Goal: Task Accomplishment & Management: Manage account settings

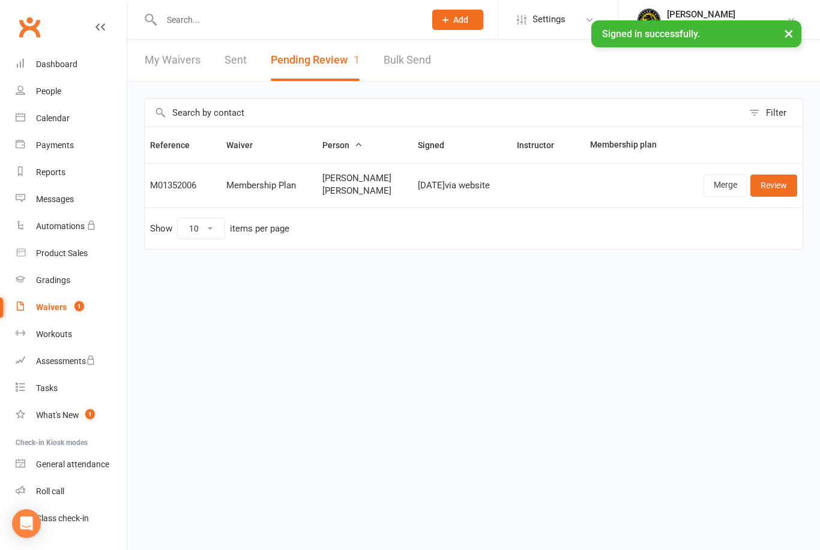
click at [55, 304] on div "Waivers" at bounding box center [51, 307] width 31 height 10
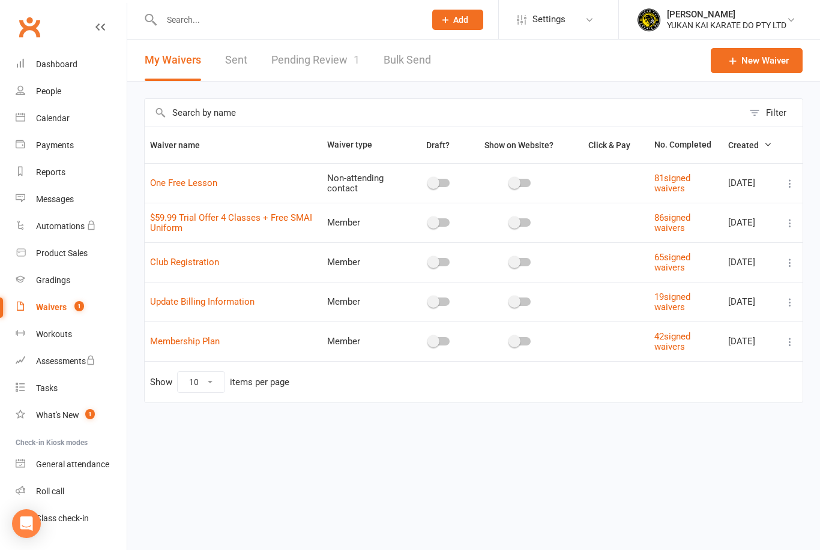
click at [344, 51] on link "Pending Review 1" at bounding box center [315, 60] width 88 height 41
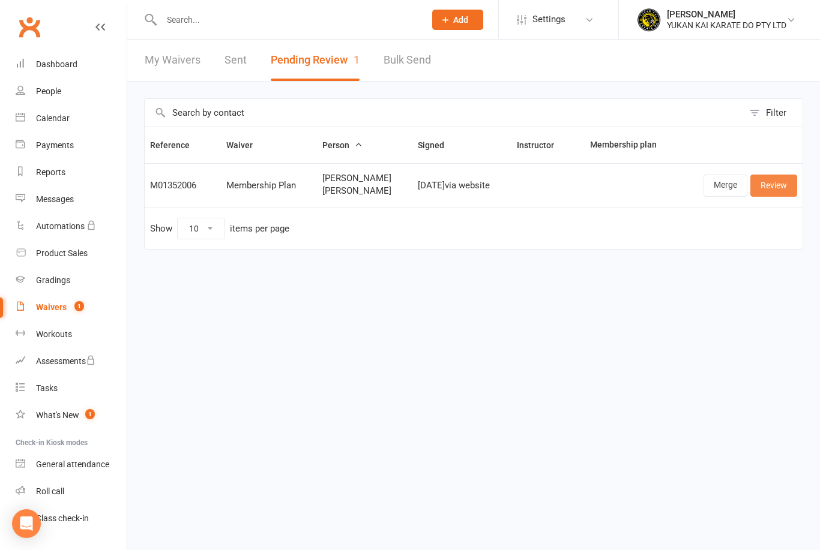
click at [785, 183] on link "Review" at bounding box center [773, 186] width 47 height 22
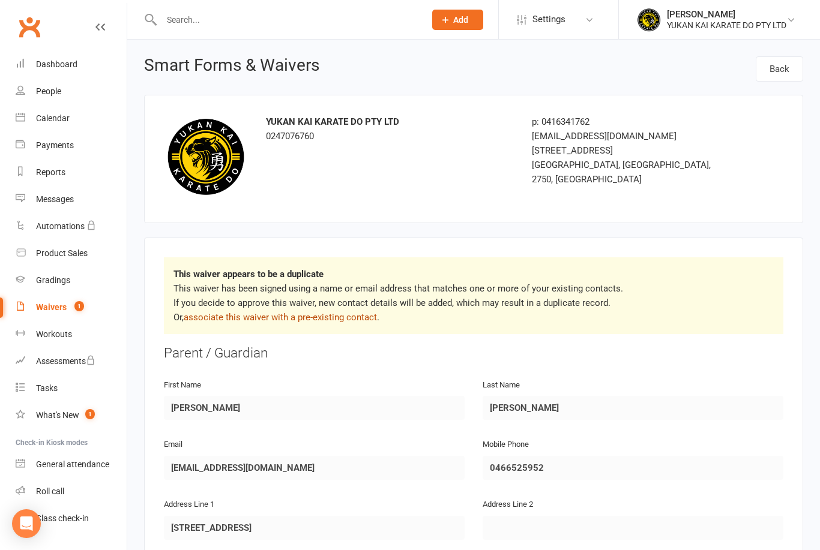
click at [348, 314] on link "associate this waiver with a pre-existing contact" at bounding box center [280, 317] width 193 height 11
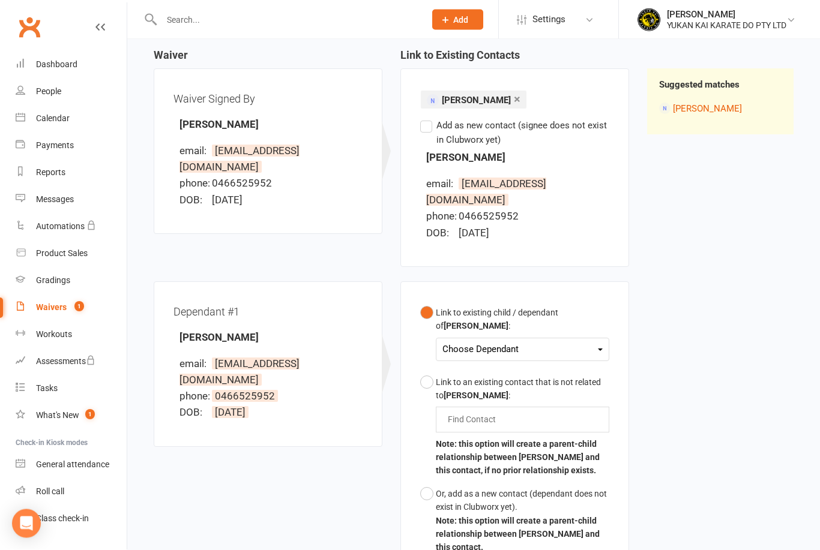
click at [592, 342] on div "Choose Dependant" at bounding box center [522, 350] width 160 height 16
click at [535, 365] on link "George Buckley" at bounding box center [502, 378] width 119 height 26
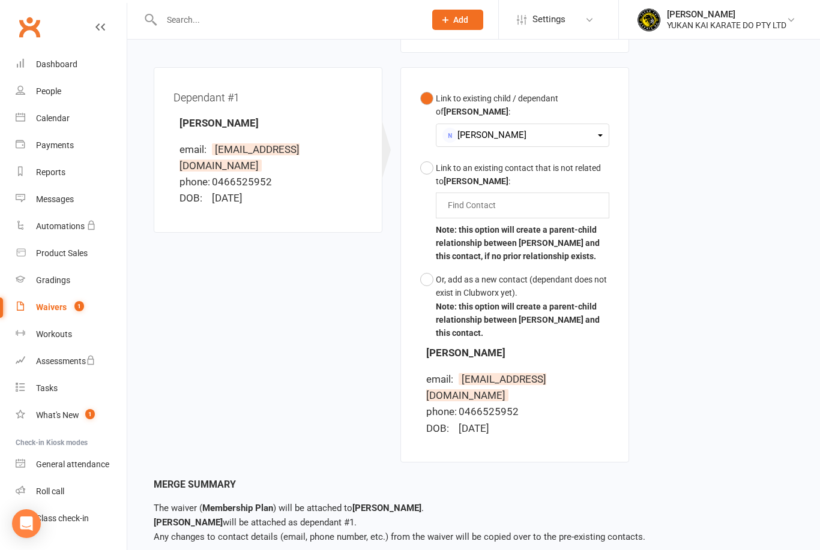
scroll to position [336, 0]
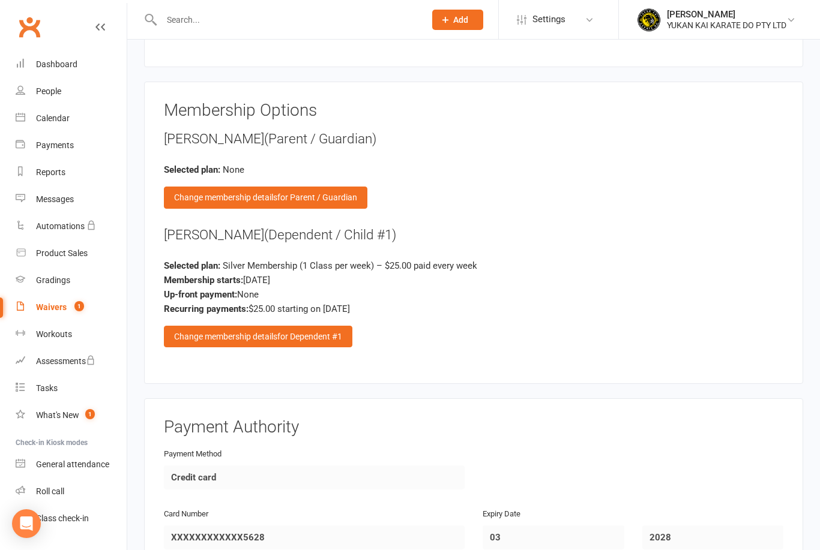
scroll to position [1231, 0]
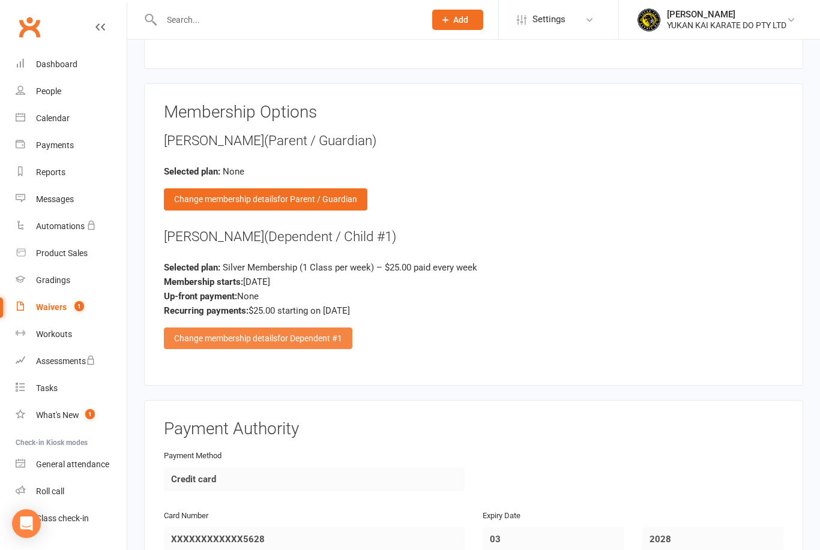
click at [335, 334] on span "for Dependent #1" at bounding box center [309, 339] width 65 height 10
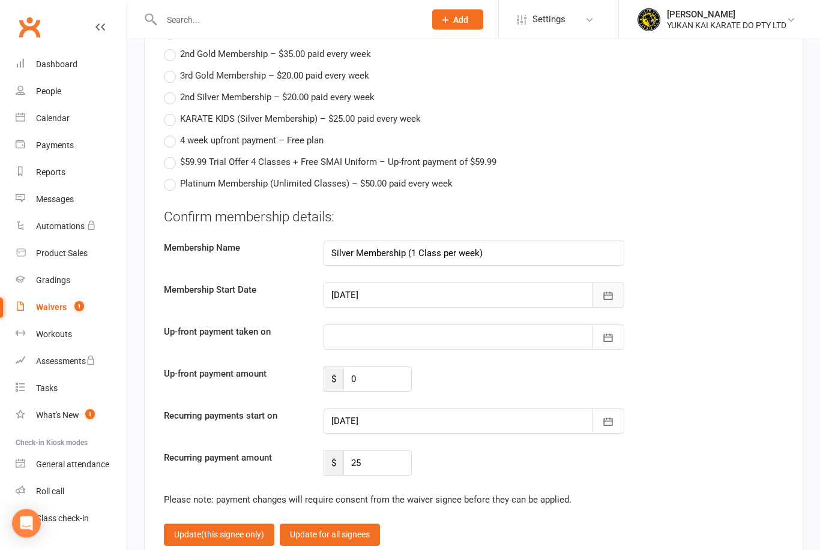
click at [602, 290] on icon "button" at bounding box center [608, 296] width 12 height 12
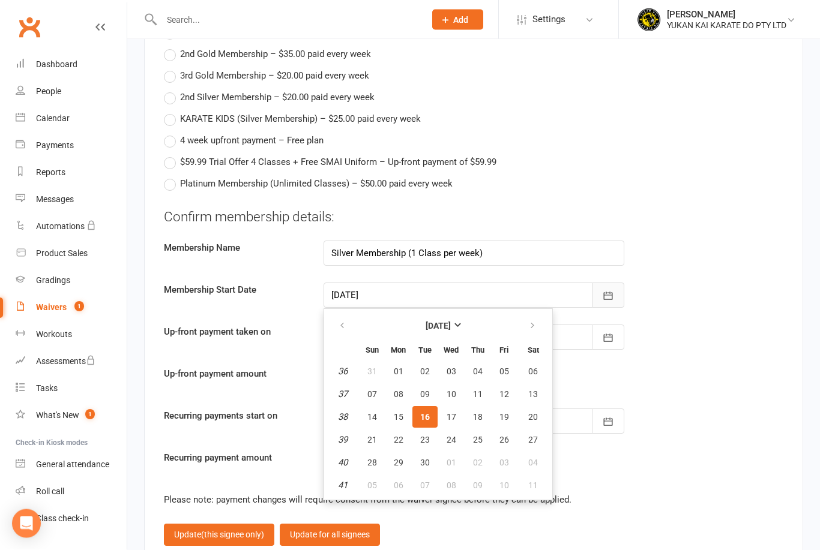
scroll to position [1545, 0]
click at [400, 435] on span "22" at bounding box center [399, 440] width 10 height 10
type input "22 Sep 2025"
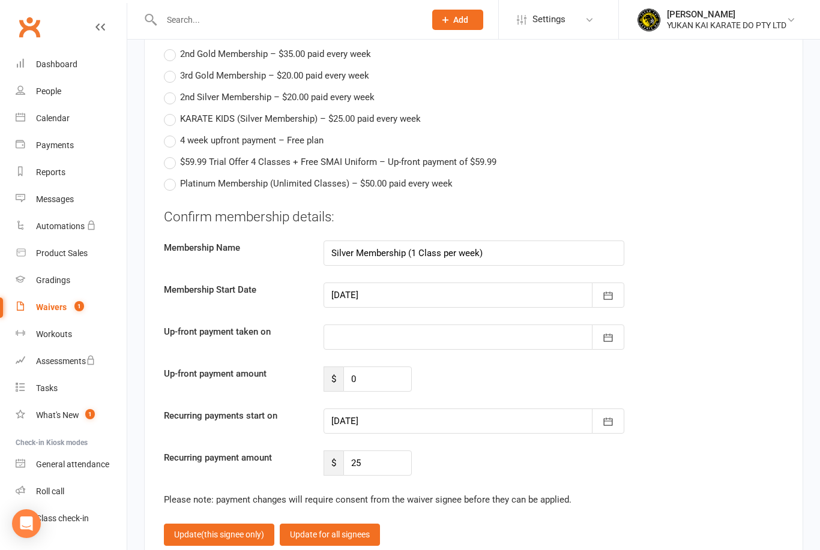
type input "22 Sep 2025"
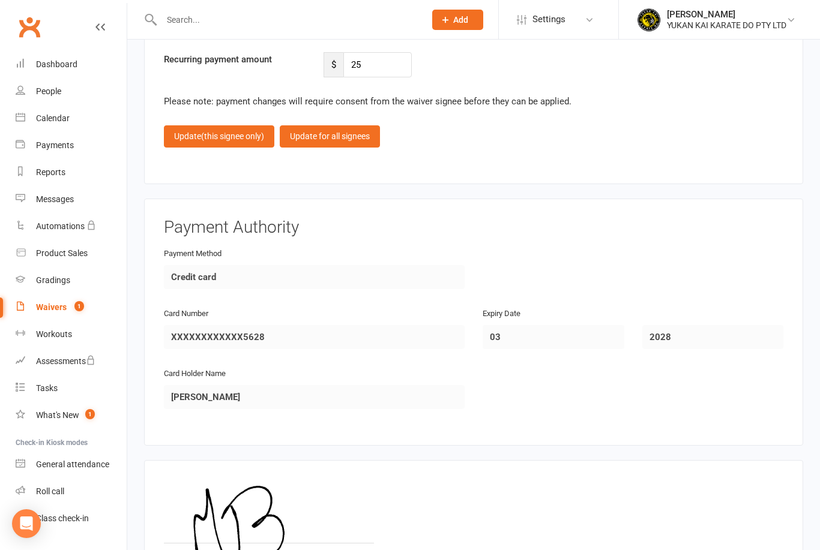
scroll to position [1944, 0]
click at [248, 131] on span "(this signee only)" at bounding box center [232, 136] width 63 height 10
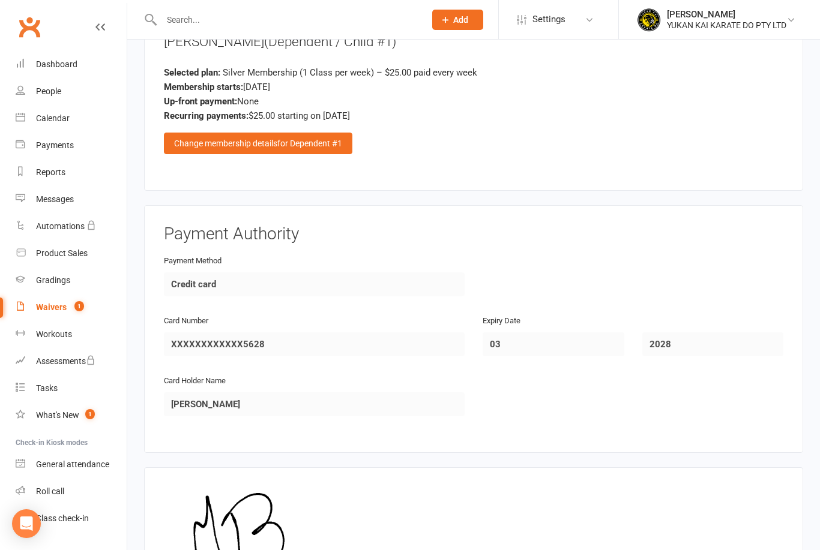
scroll to position [1358, 0]
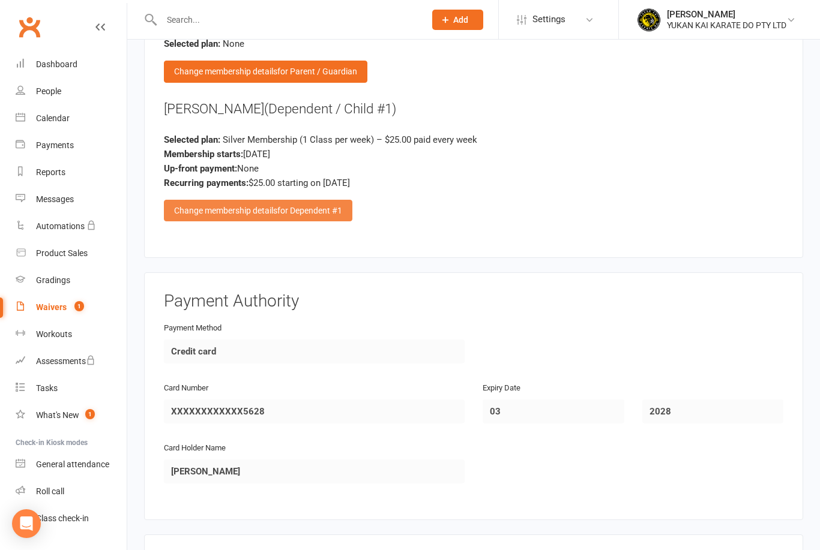
click at [321, 206] on span "for Dependent #1" at bounding box center [309, 211] width 65 height 10
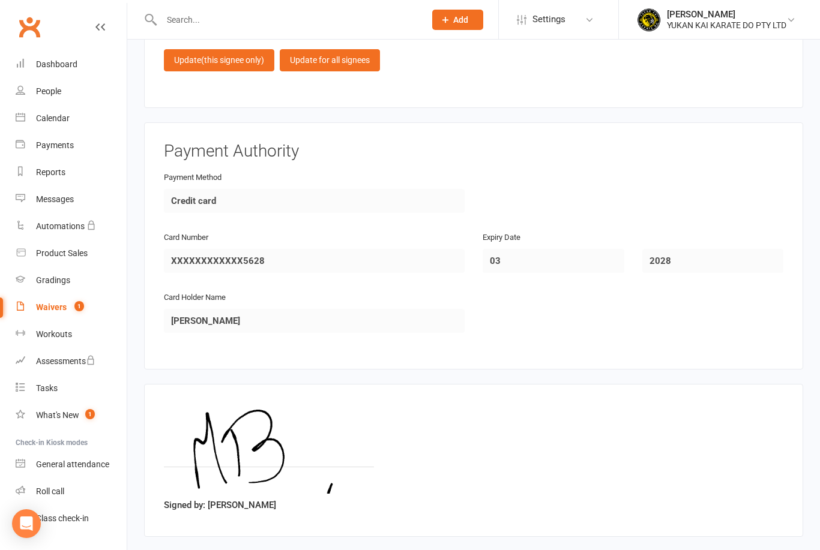
scroll to position [2042, 0]
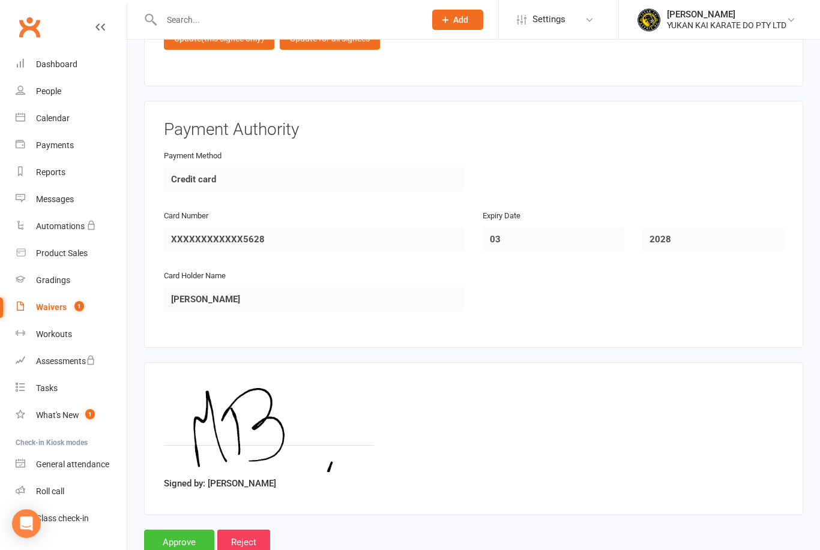
click at [179, 533] on input "Approve" at bounding box center [179, 542] width 70 height 25
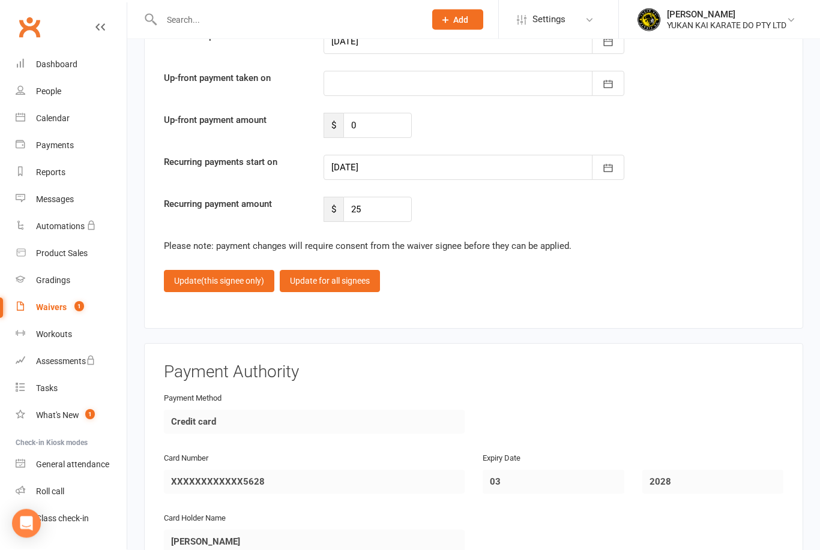
scroll to position [1799, 0]
click at [238, 276] on span "(this signee only)" at bounding box center [232, 281] width 63 height 10
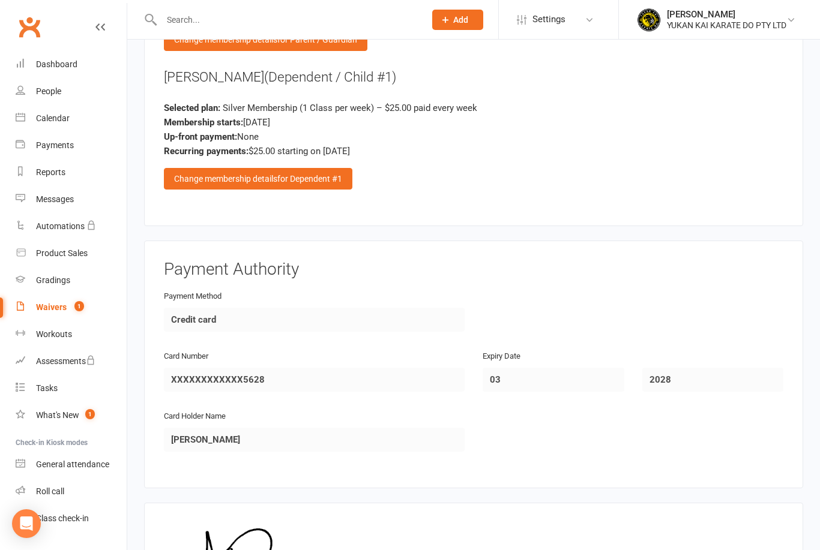
scroll to position [1530, 0]
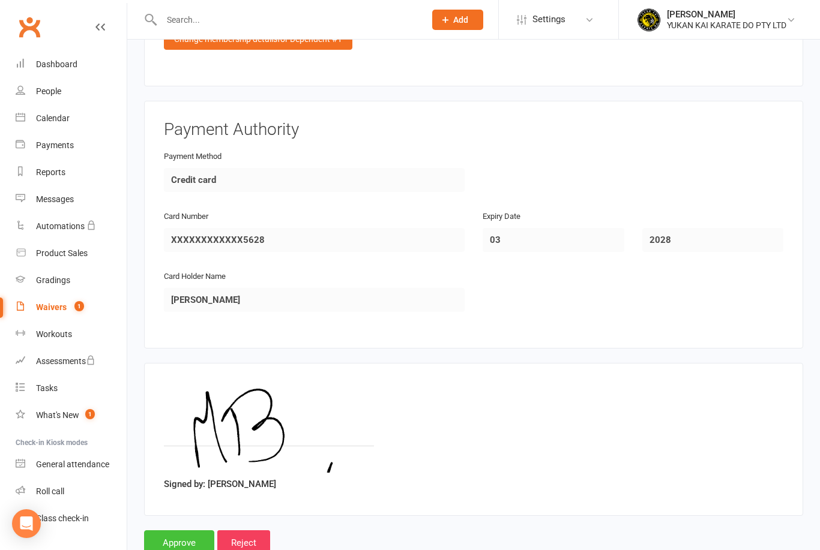
click at [178, 533] on input "Approve" at bounding box center [179, 542] width 70 height 25
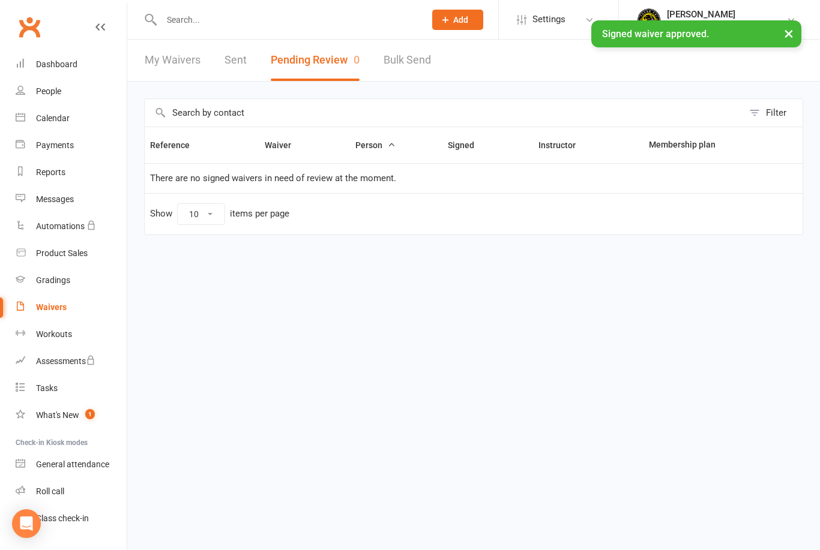
click at [304, 20] on input "text" at bounding box center [287, 19] width 259 height 17
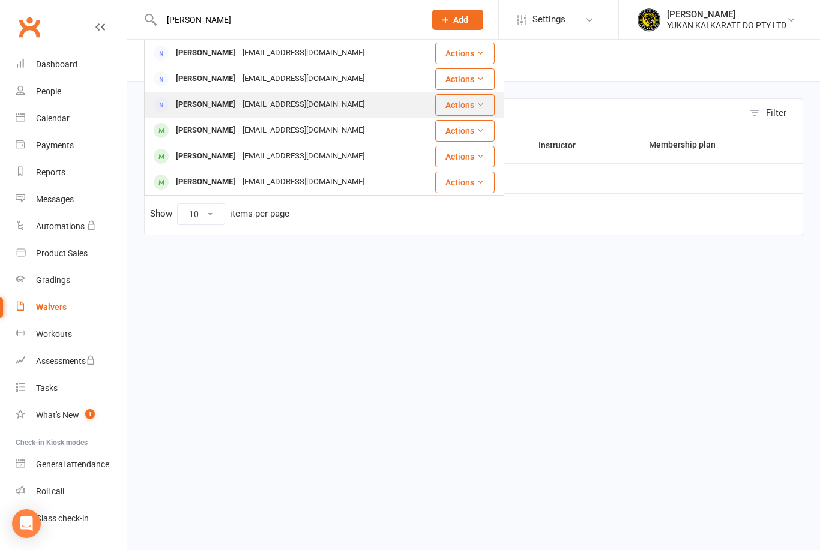
type input "George"
click at [313, 104] on div "Marissamidgley7@gmail.com" at bounding box center [303, 104] width 129 height 17
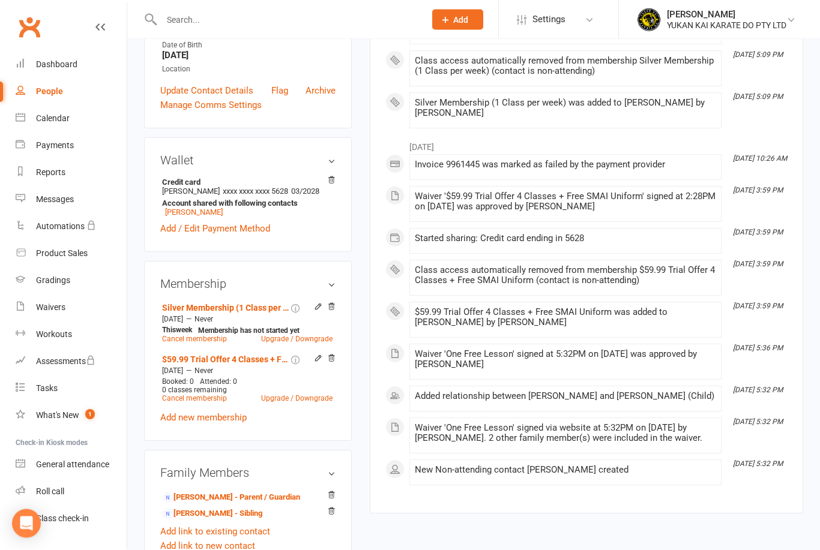
scroll to position [240, 0]
click at [240, 423] on link "Add new membership" at bounding box center [203, 417] width 86 height 11
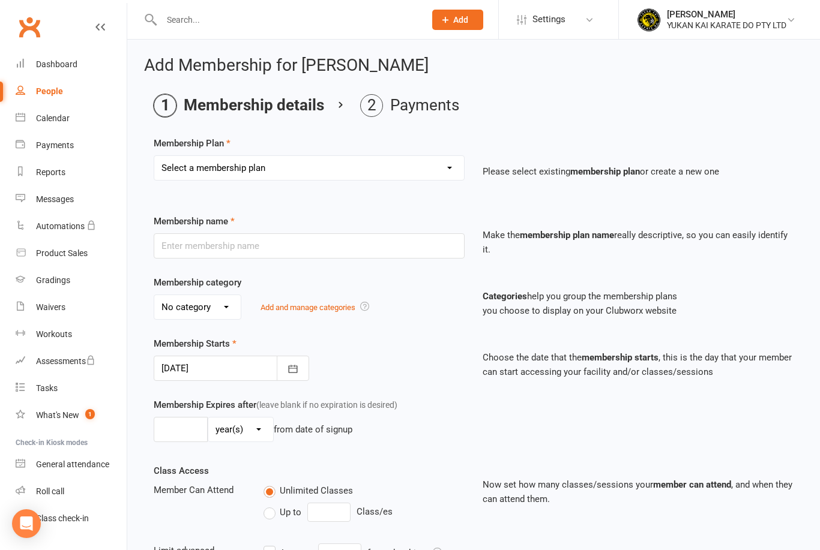
click at [450, 170] on select "Select a membership plan Create new Membership Plan Free Trial Class 10 Visit P…" at bounding box center [309, 168] width 310 height 24
select select "3"
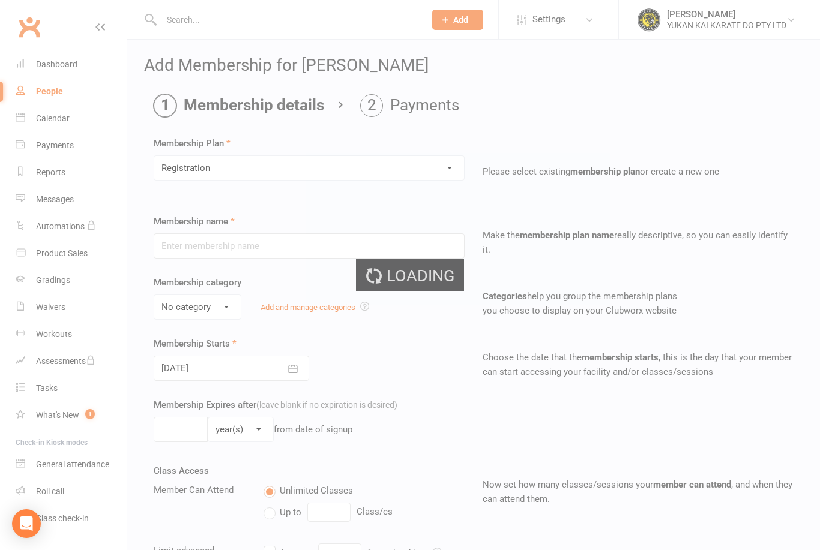
type input "Registration"
select select "3"
type input "0"
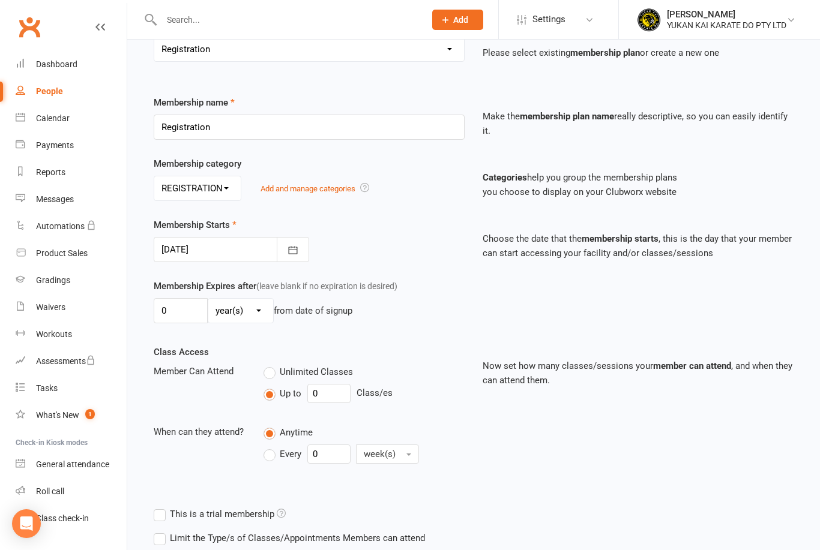
scroll to position [193, 0]
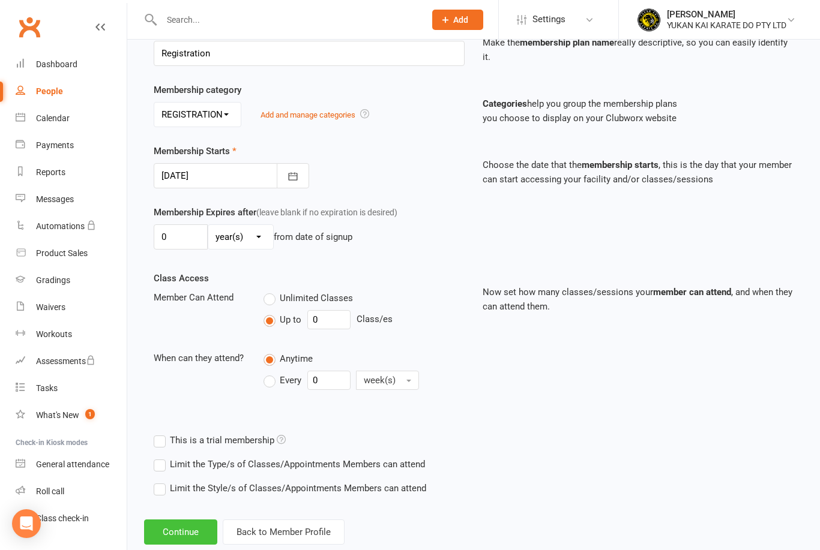
click at [195, 526] on button "Continue" at bounding box center [180, 532] width 73 height 25
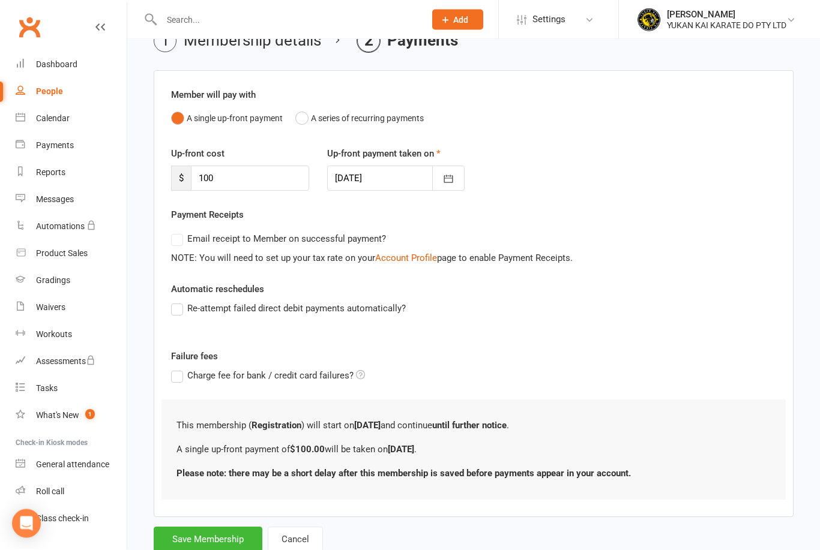
scroll to position [74, 0]
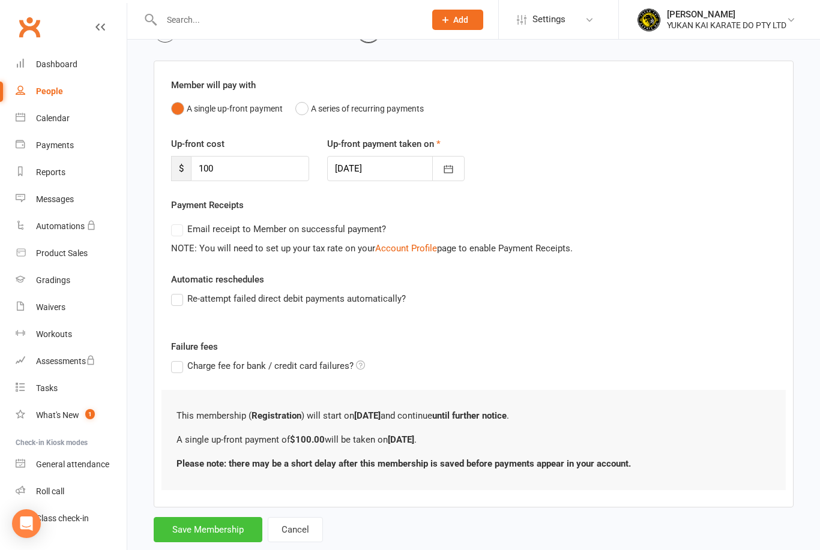
click at [223, 529] on button "Save Membership" at bounding box center [208, 529] width 109 height 25
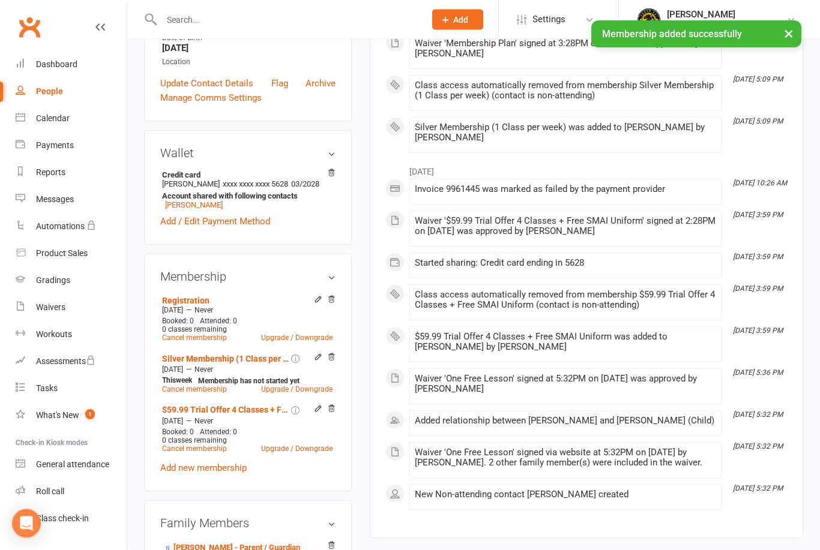
scroll to position [247, 0]
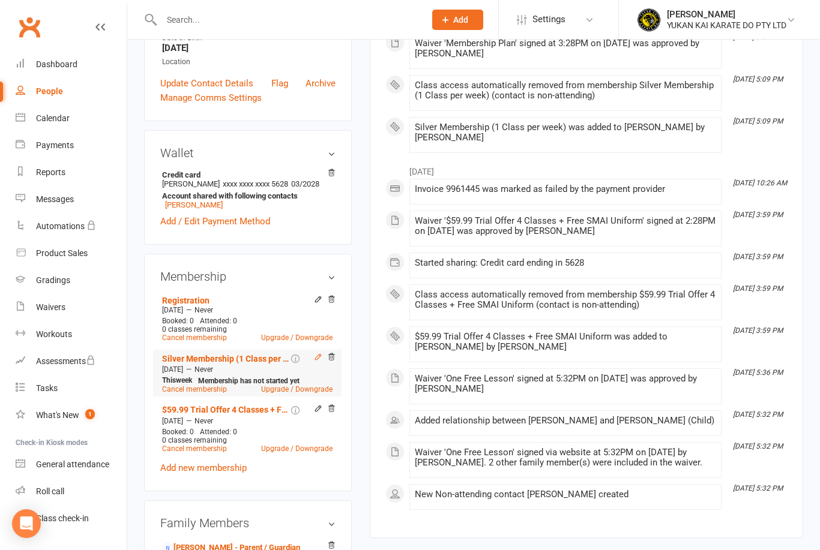
click at [316, 361] on icon at bounding box center [318, 357] width 8 height 8
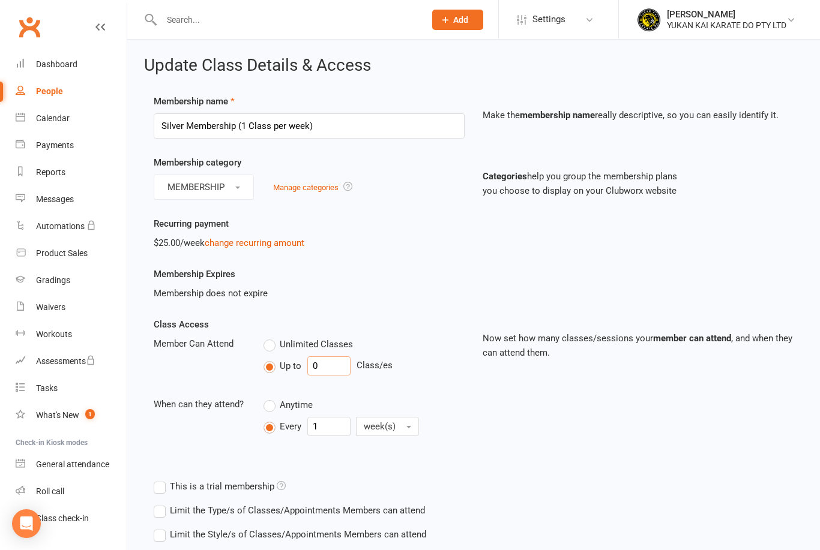
click at [340, 365] on input "0" at bounding box center [328, 365] width 43 height 19
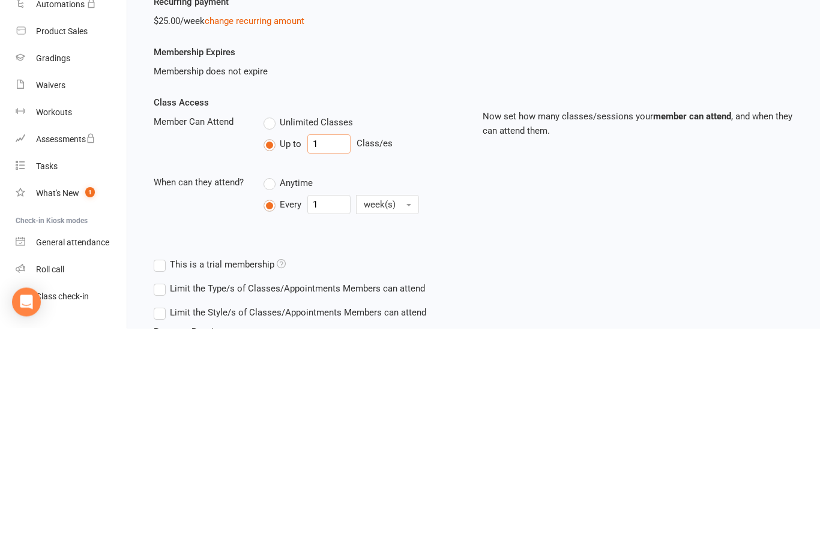
type input "1"
click at [527, 317] on div "Class Access Member Can Attend Unlimited Classes Up to 1 Class/es When can they…" at bounding box center [474, 395] width 658 height 157
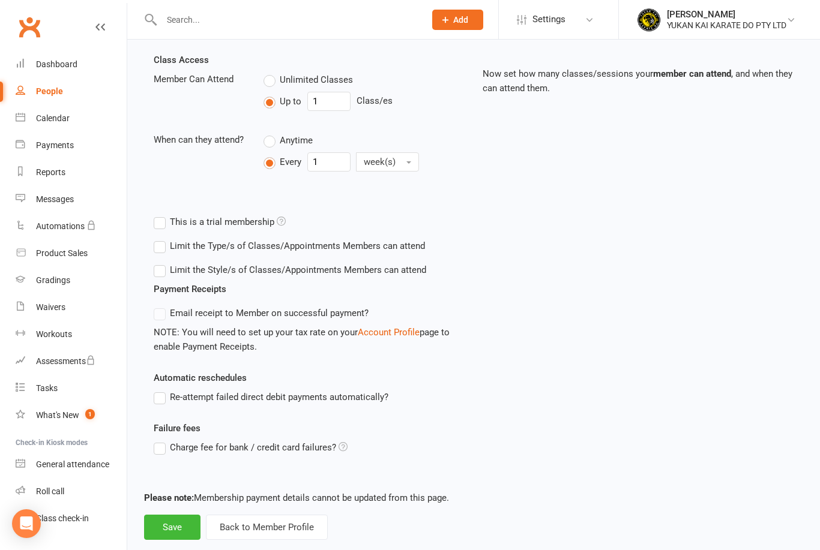
scroll to position [260, 0]
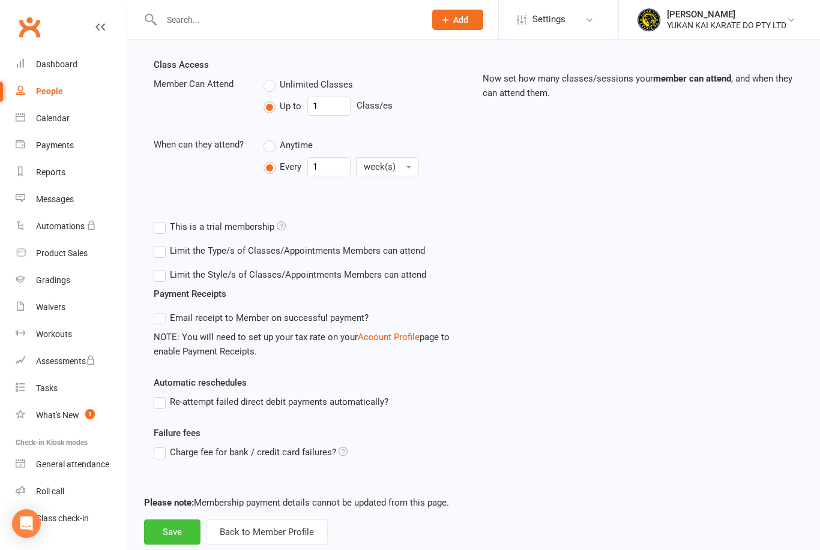
click at [176, 536] on button "Save" at bounding box center [172, 532] width 56 height 25
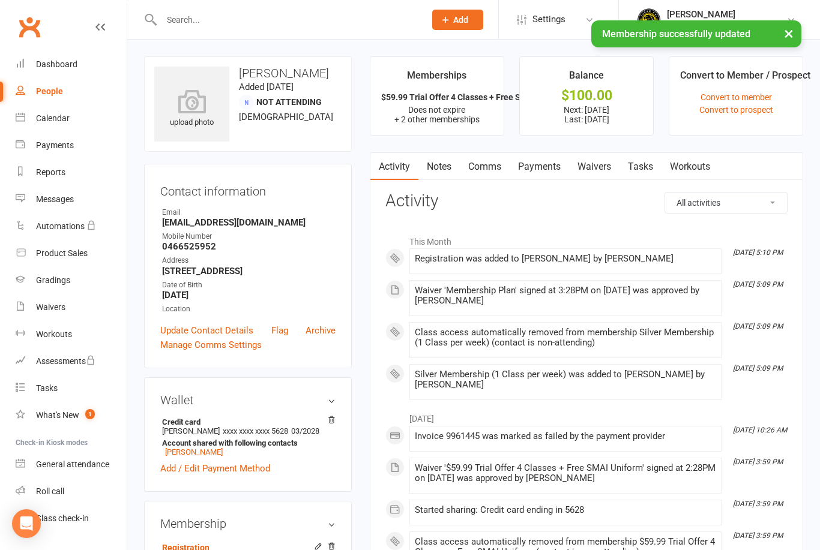
click at [544, 167] on link "Payments" at bounding box center [538, 167] width 59 height 28
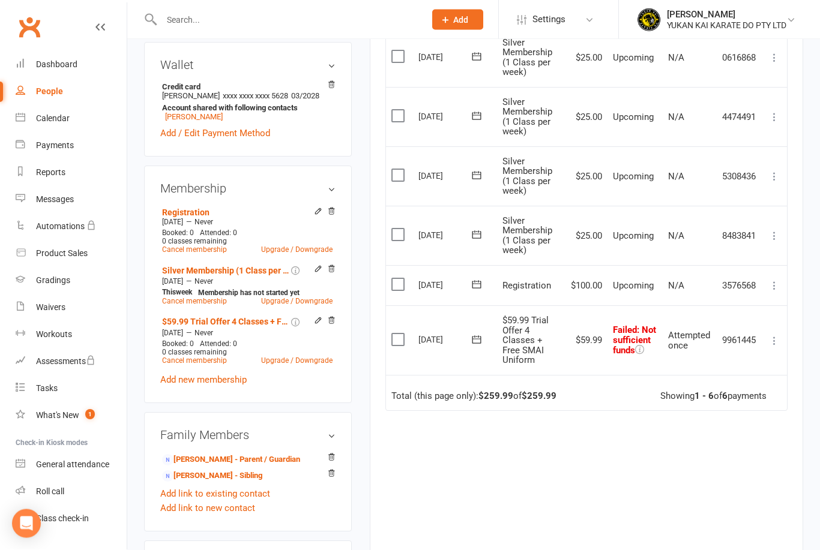
scroll to position [401, 0]
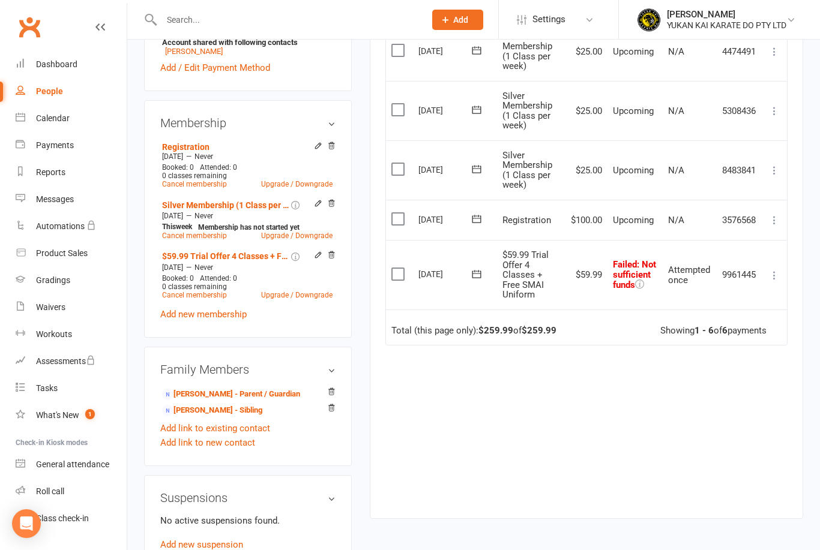
click at [777, 269] on icon at bounding box center [774, 275] width 12 height 12
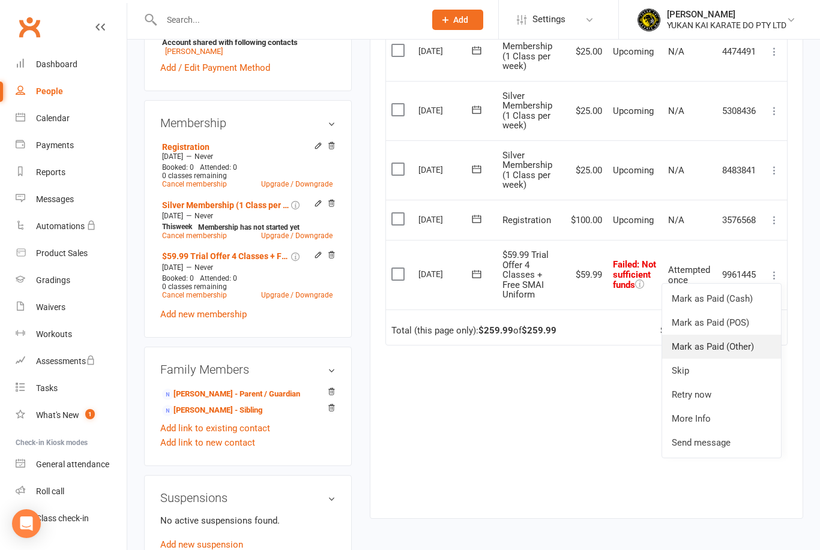
click at [734, 335] on link "Mark as Paid (Other)" at bounding box center [721, 347] width 119 height 24
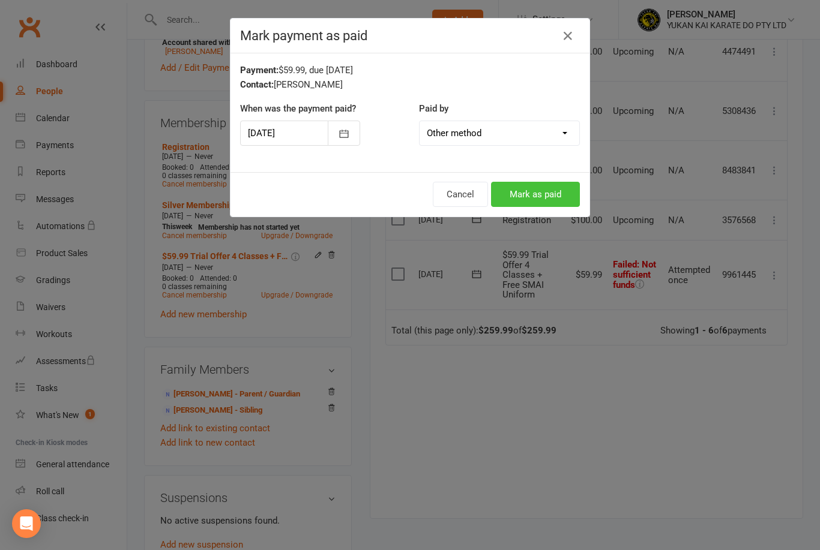
click at [548, 191] on button "Mark as paid" at bounding box center [535, 194] width 89 height 25
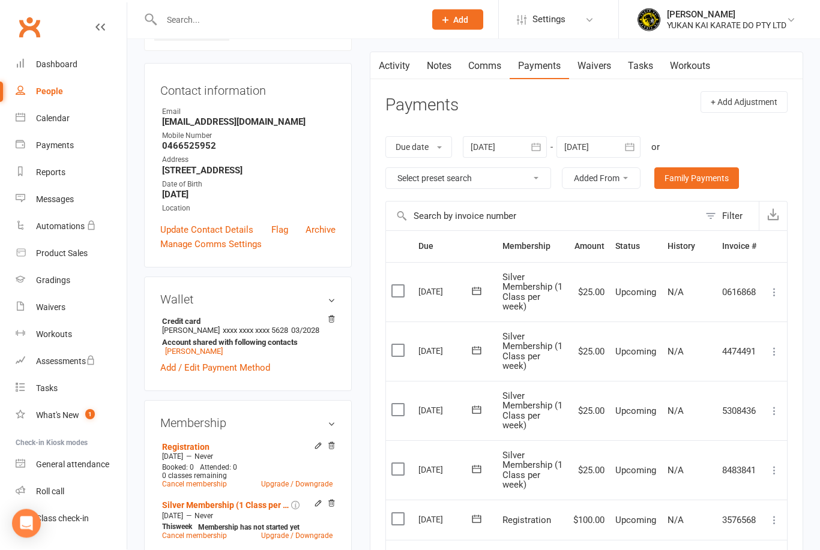
scroll to position [0, 0]
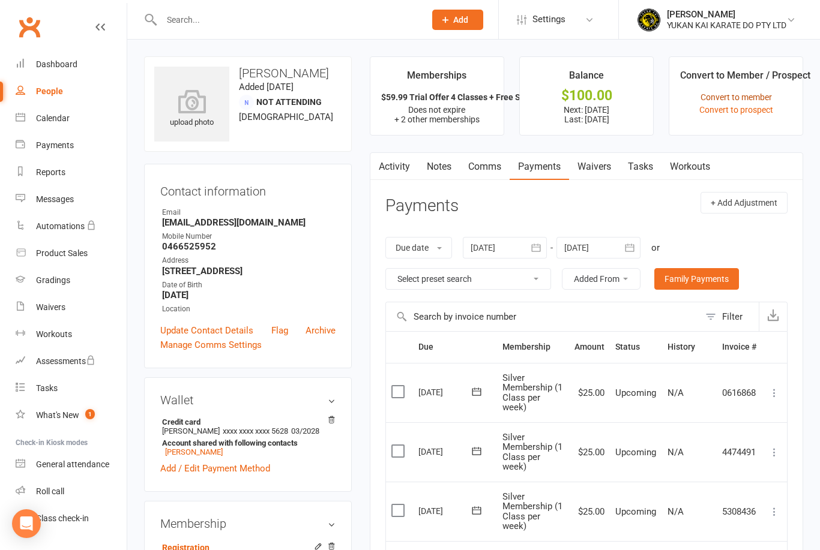
click at [766, 92] on link "Convert to member" at bounding box center [735, 97] width 71 height 10
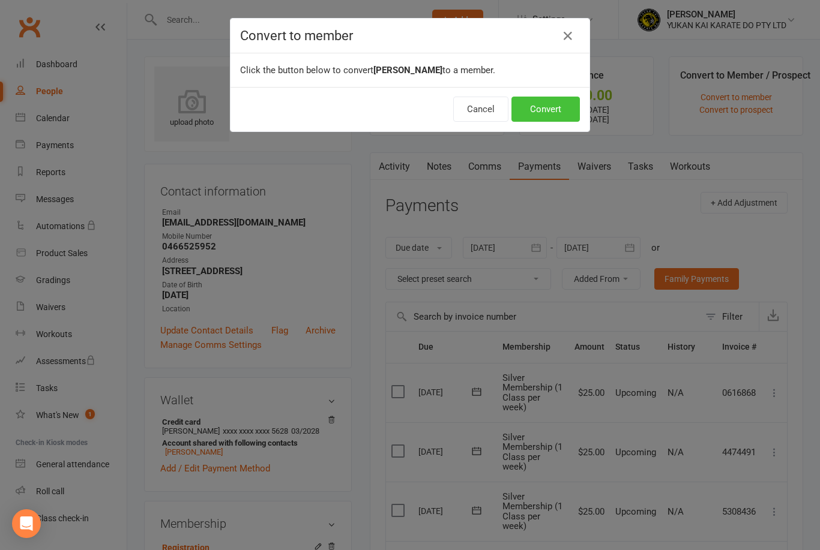
click at [547, 113] on button "Convert" at bounding box center [545, 109] width 68 height 25
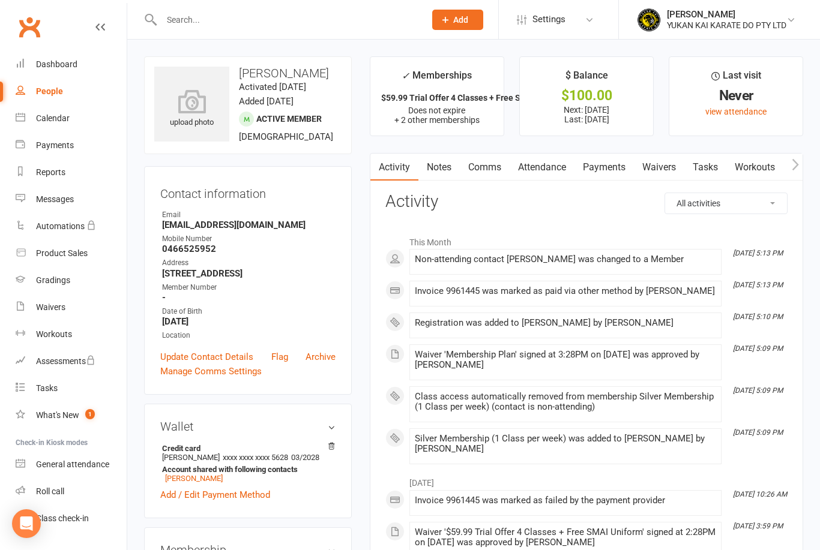
click at [612, 170] on link "Payments" at bounding box center [603, 168] width 59 height 28
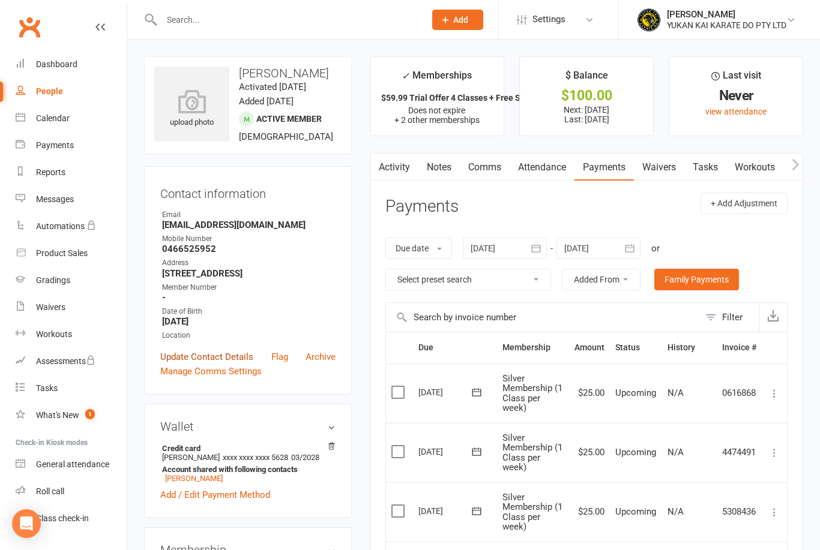
click at [211, 364] on link "Update Contact Details" at bounding box center [206, 357] width 93 height 14
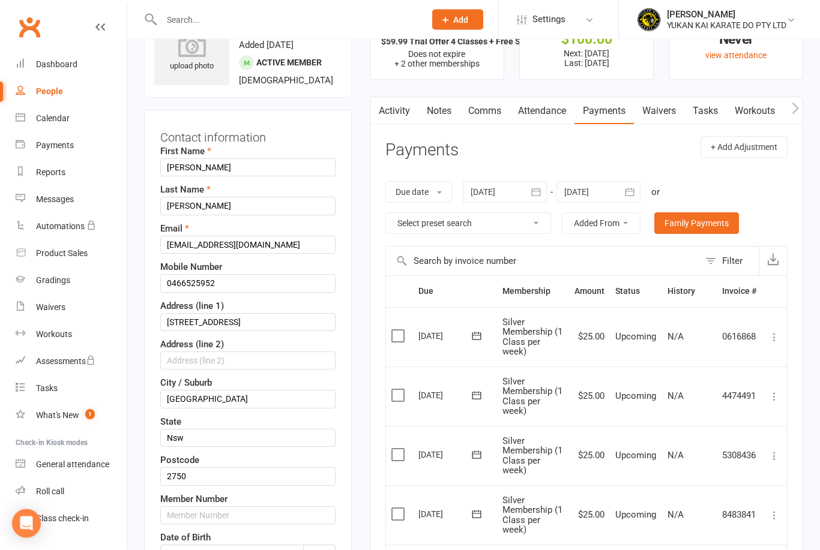
scroll to position [56, 0]
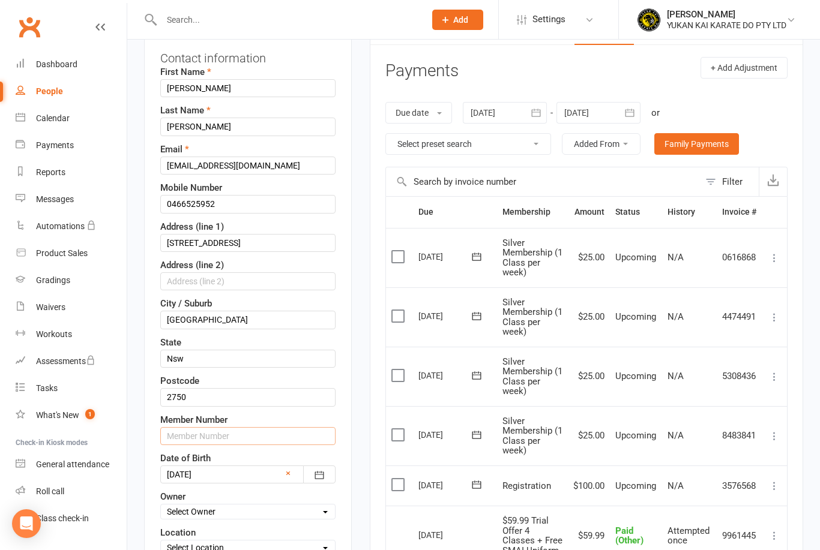
click at [253, 445] on input "text" at bounding box center [247, 436] width 175 height 18
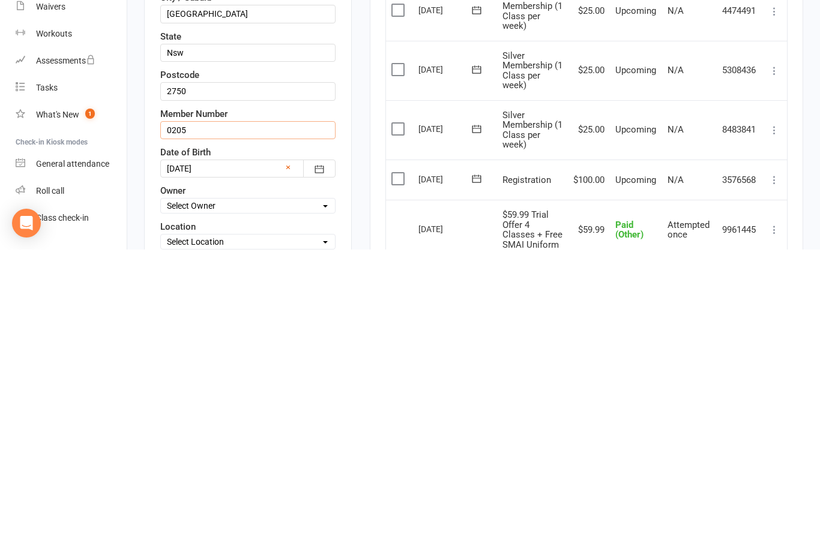
type input "0205"
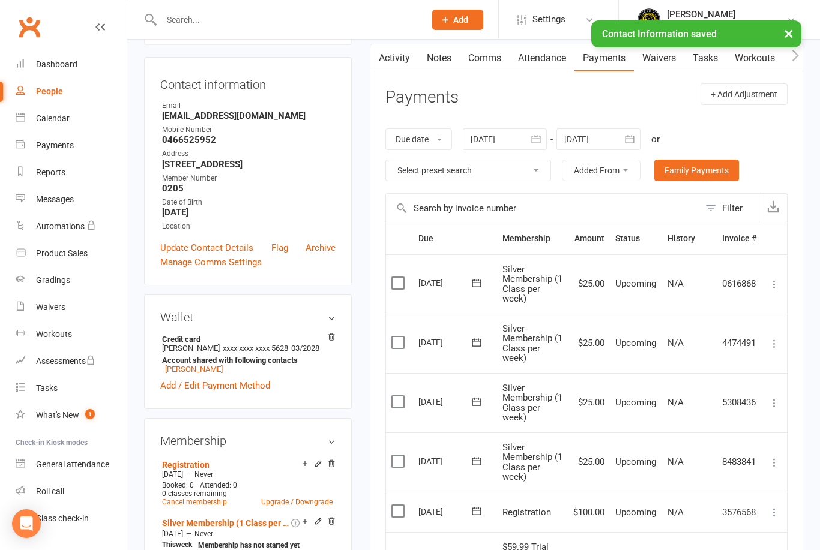
scroll to position [0, 0]
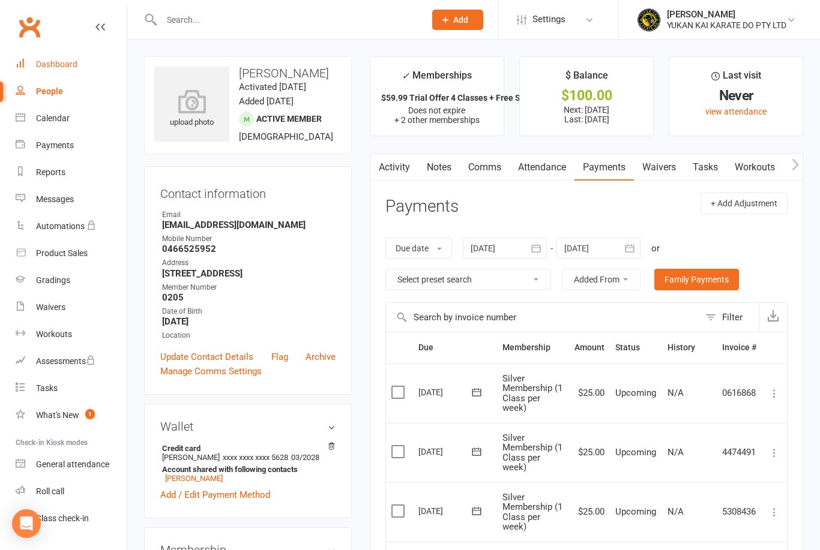
click at [65, 63] on div "Dashboard" at bounding box center [56, 64] width 41 height 10
